Goal: Find specific page/section: Find specific page/section

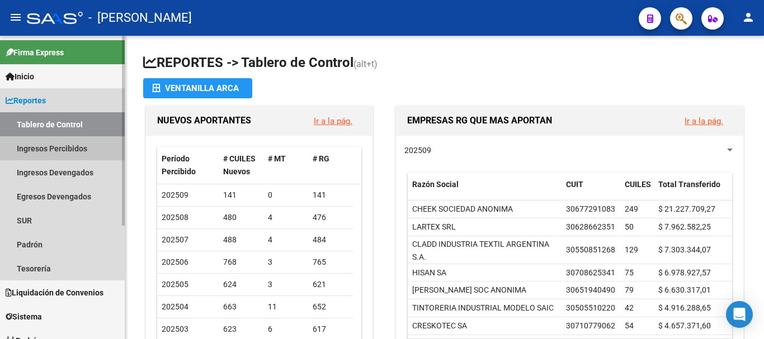
click at [75, 152] on link "Ingresos Percibidos" at bounding box center [62, 148] width 125 height 24
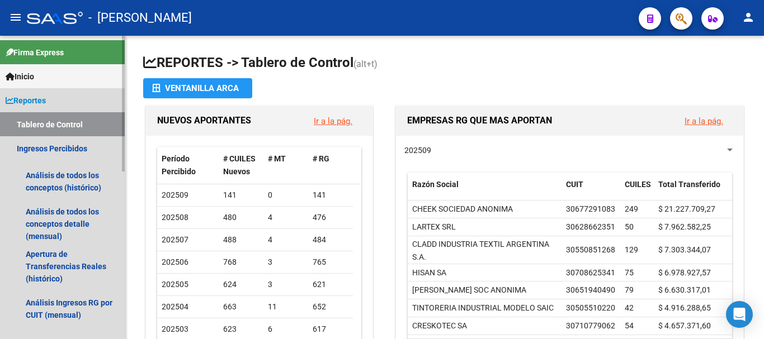
click at [77, 101] on link "Reportes" at bounding box center [62, 100] width 125 height 24
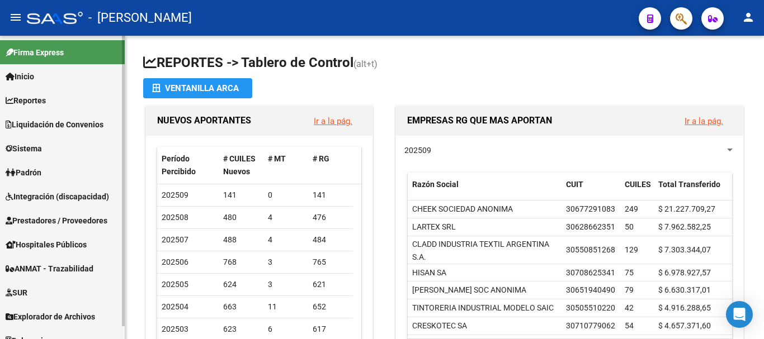
click at [74, 121] on span "Liquidación de Convenios" at bounding box center [55, 125] width 98 height 12
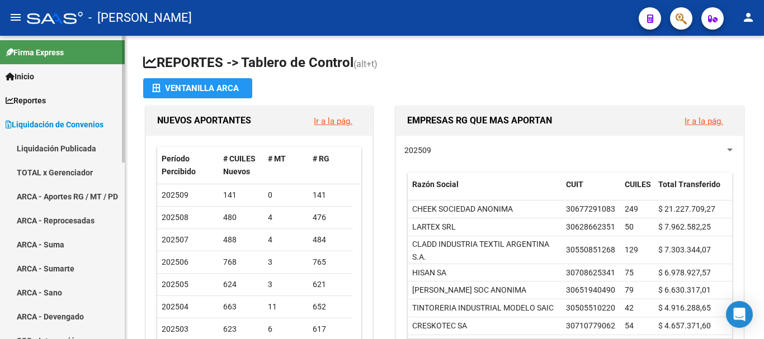
click at [80, 148] on link "Liquidación Publicada" at bounding box center [62, 148] width 125 height 24
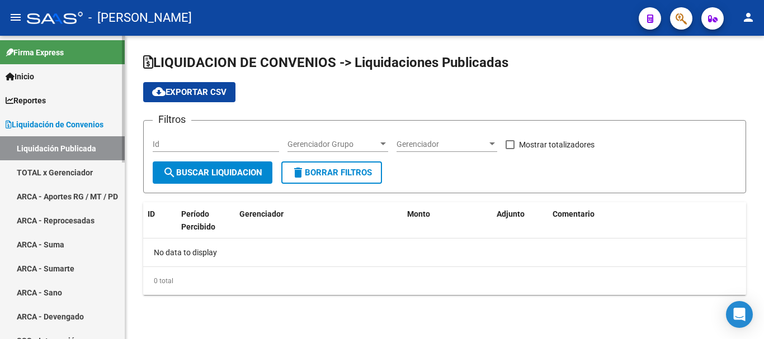
checkbox input "true"
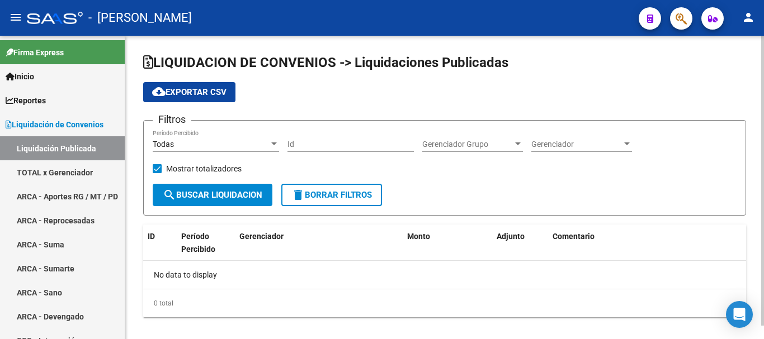
click at [271, 138] on div "Todas Período Percibido" at bounding box center [216, 141] width 126 height 22
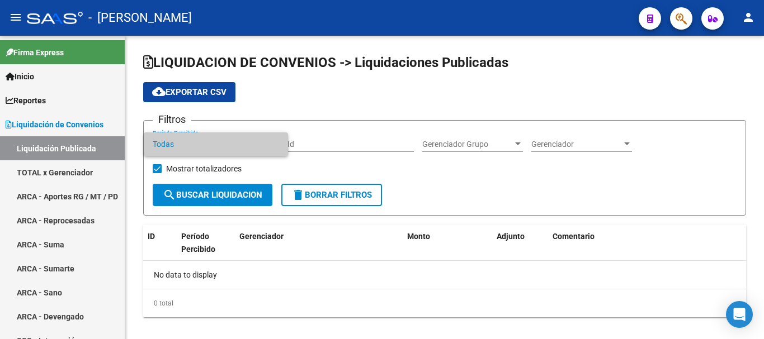
click at [198, 141] on span "Todas" at bounding box center [216, 143] width 126 height 23
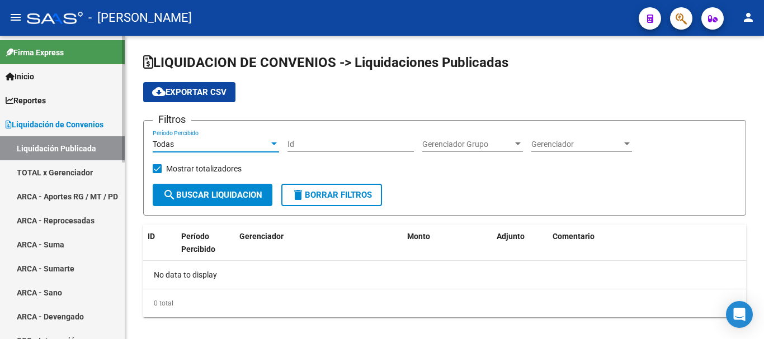
click at [64, 170] on link "TOTAL x Gerenciador" at bounding box center [62, 172] width 125 height 24
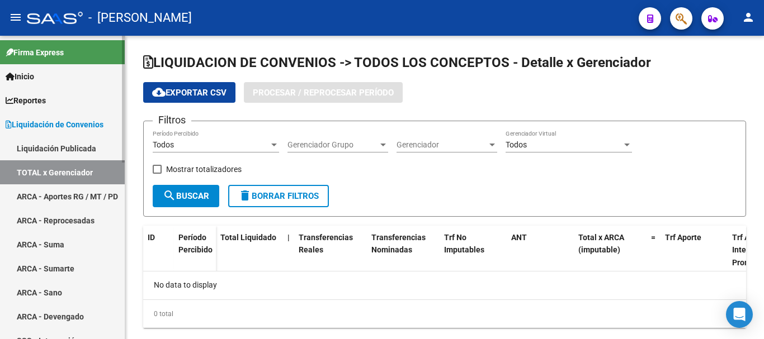
checkbox input "true"
